Goal: Information Seeking & Learning: Learn about a topic

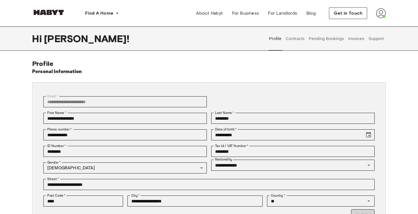
click at [341, 36] on button "Pending Bookings" at bounding box center [326, 39] width 37 height 24
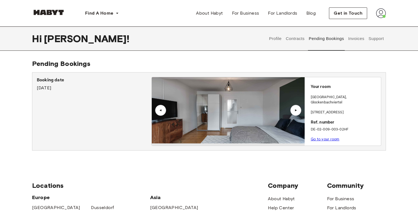
click at [376, 36] on button "Support" at bounding box center [375, 39] width 17 height 24
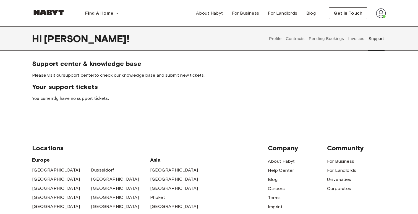
click at [83, 75] on link "support center" at bounding box center [78, 75] width 31 height 5
click at [119, 81] on div "Support center & knowledge base Please visit our support center to check our kn…" at bounding box center [209, 81] width 354 height 43
click at [91, 76] on link "support center" at bounding box center [78, 75] width 31 height 5
click at [291, 41] on button "Contracts" at bounding box center [295, 39] width 20 height 24
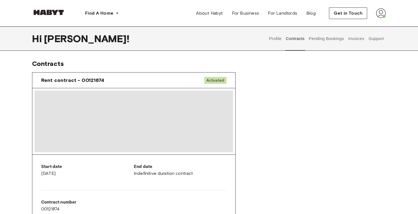
click at [78, 82] on span "Rent contract - 00121874" at bounding box center [72, 80] width 63 height 7
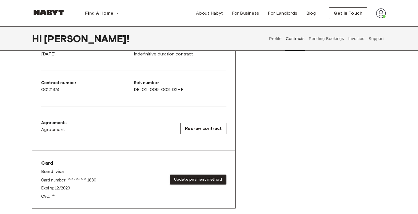
scroll to position [47, 0]
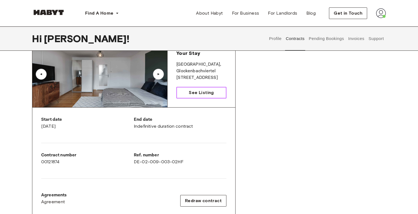
click at [198, 95] on span "See Listing" at bounding box center [201, 93] width 25 height 7
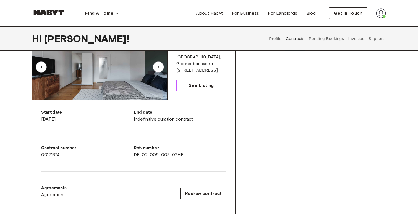
scroll to position [0, 0]
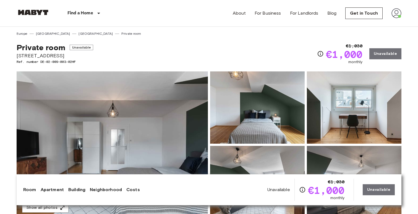
click at [186, 41] on div "Private room Unavailable Fraunhoferstraße 10 Ref. number DE-02-009-003-02HF €1,…" at bounding box center [209, 50] width 385 height 29
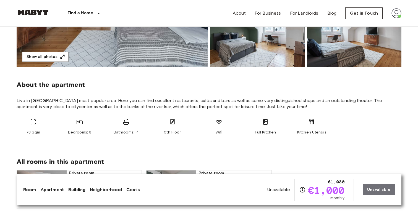
scroll to position [161, 0]
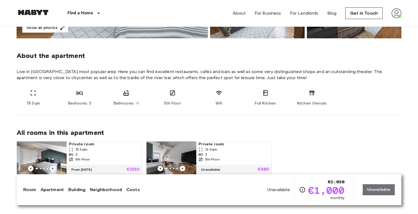
click at [189, 125] on div "All rooms in this apartment Private room 15 Sqm 3 5th Floor From 04 Jan 26 €101…" at bounding box center [209, 147] width 385 height 64
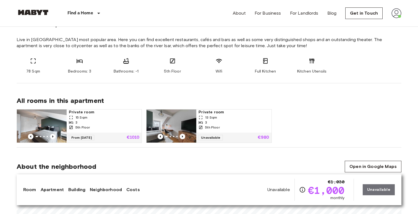
scroll to position [214, 0]
